Goal: Browse casually: Explore the website without a specific task or goal

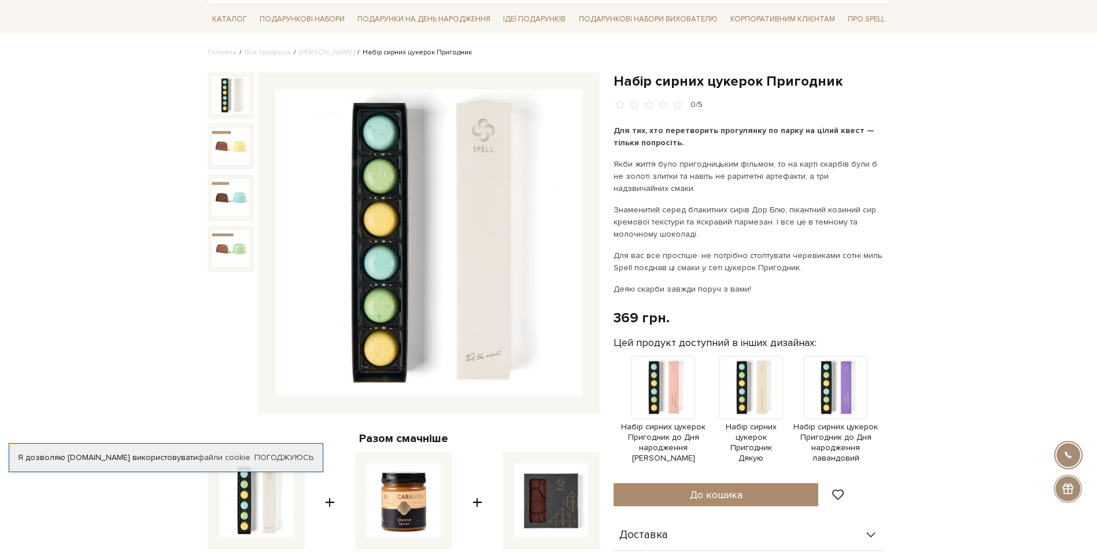
scroll to position [116, 0]
